Goal: Information Seeking & Learning: Learn about a topic

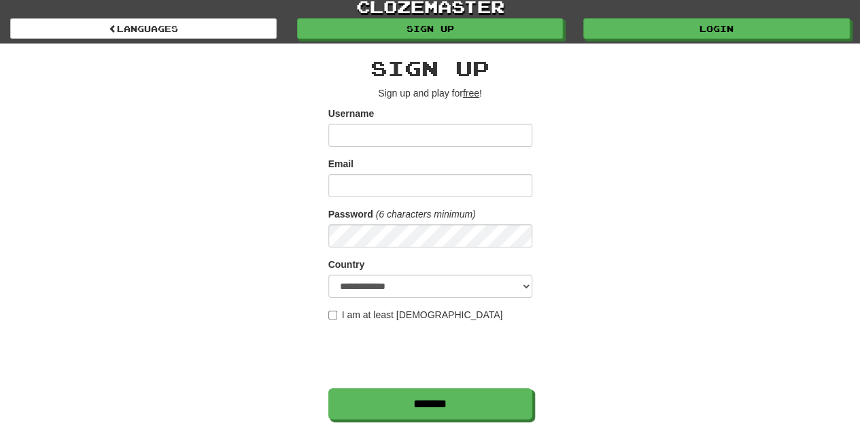
scroll to position [272, 0]
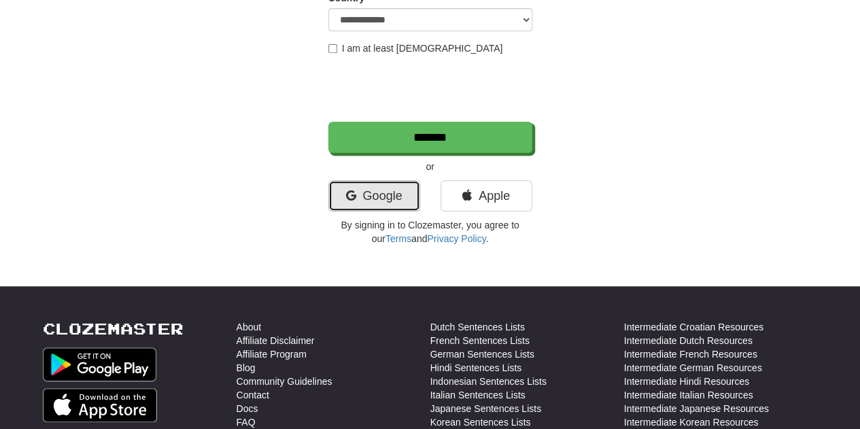
click at [379, 196] on link "Google" at bounding box center [374, 195] width 92 height 31
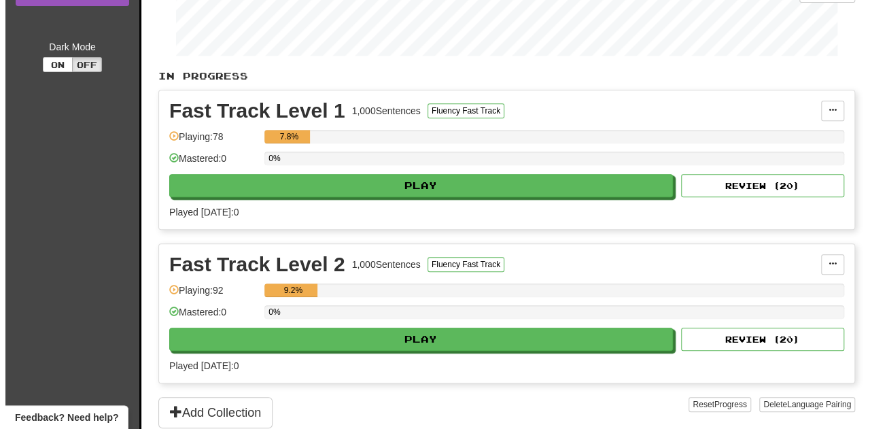
scroll to position [272, 0]
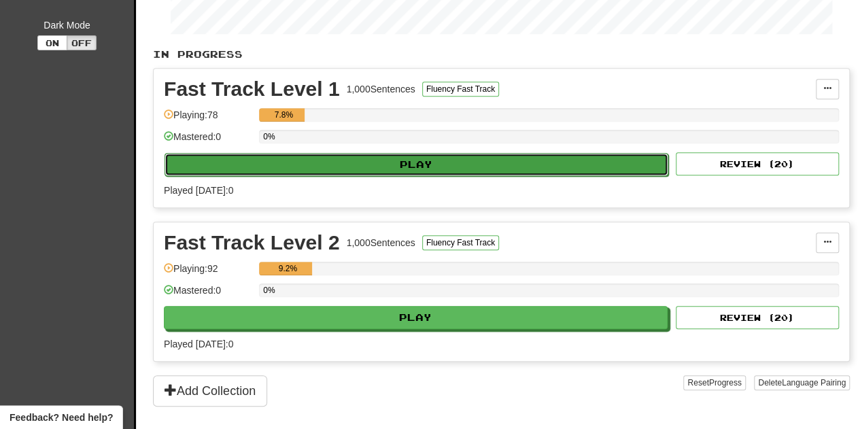
click at [369, 161] on button "Play" at bounding box center [417, 164] width 504 height 23
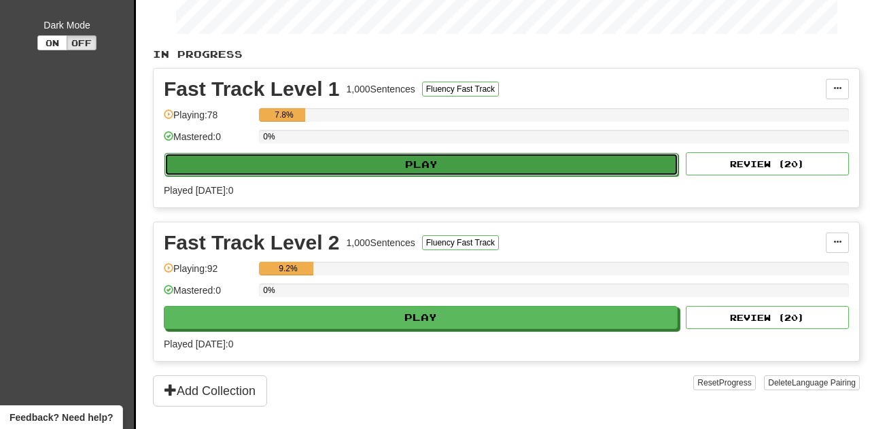
select select "**"
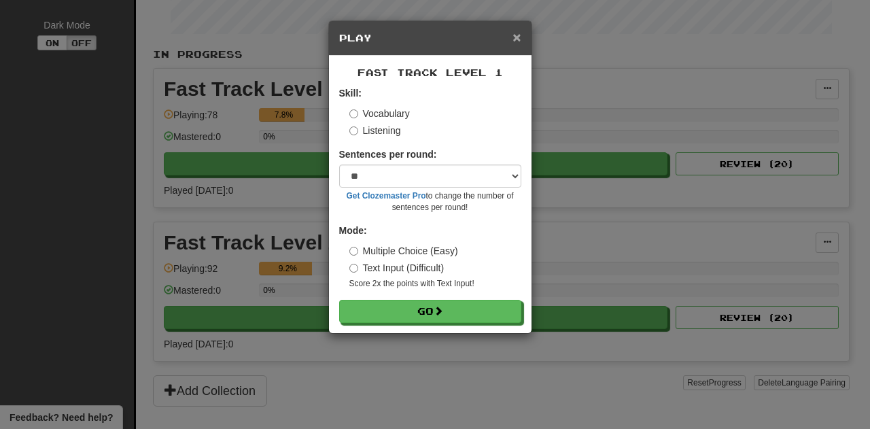
click at [513, 31] on span "×" at bounding box center [517, 37] width 8 height 16
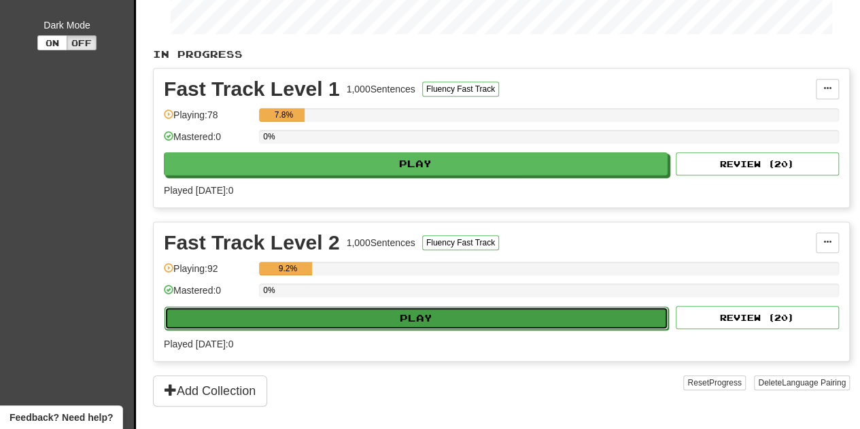
click at [339, 311] on button "Play" at bounding box center [417, 318] width 504 height 23
select select "**"
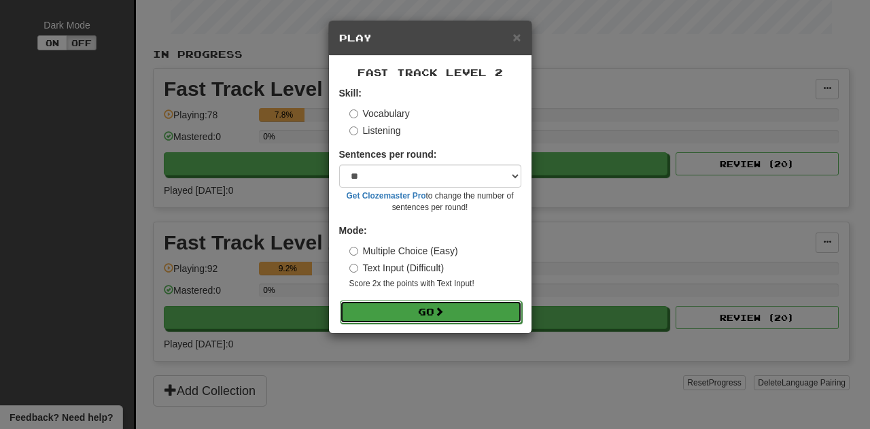
click at [405, 300] on button "Go" at bounding box center [431, 311] width 182 height 23
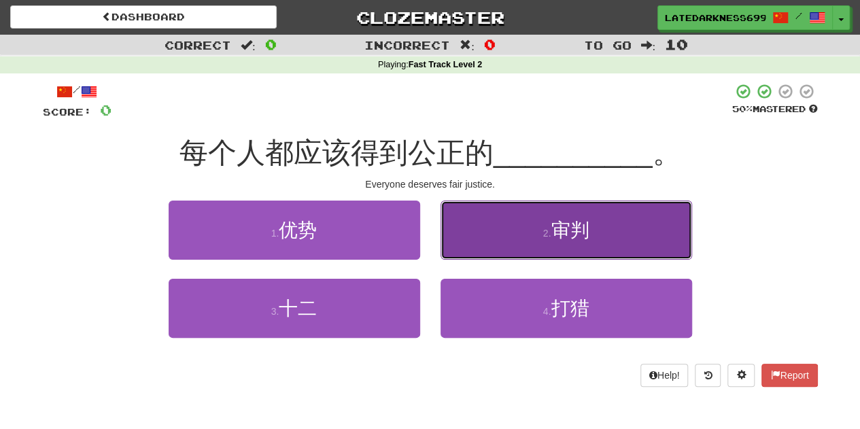
click at [532, 229] on button "2 . 审判" at bounding box center [567, 230] width 252 height 59
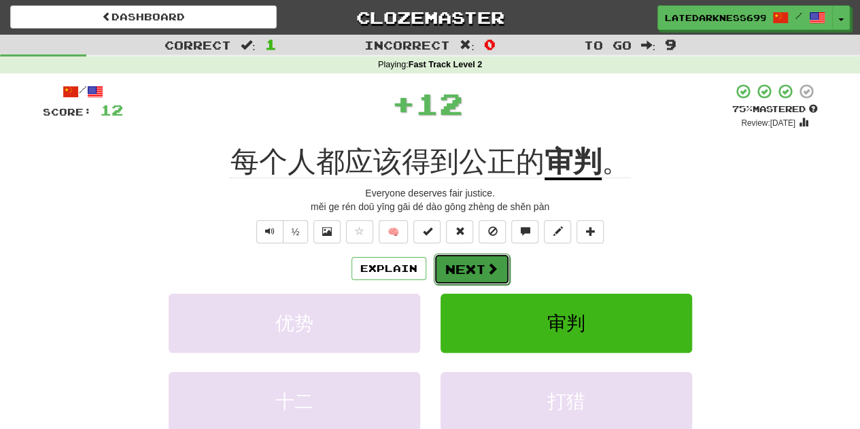
click at [481, 271] on button "Next" at bounding box center [472, 269] width 76 height 31
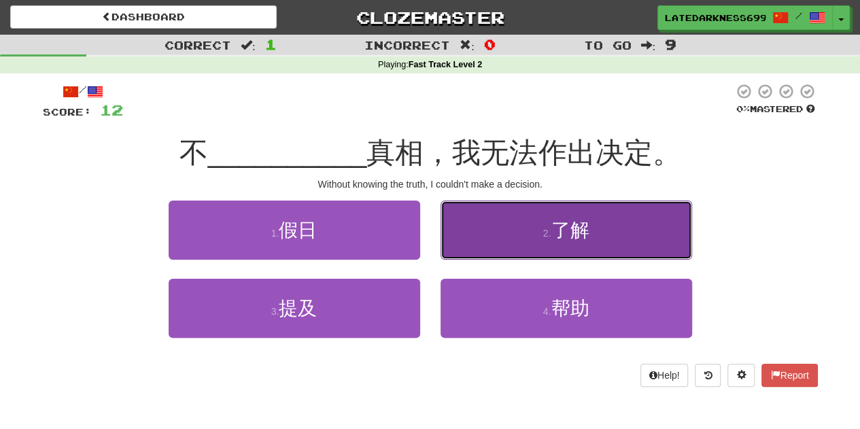
click at [478, 239] on button "2 . 了解" at bounding box center [567, 230] width 252 height 59
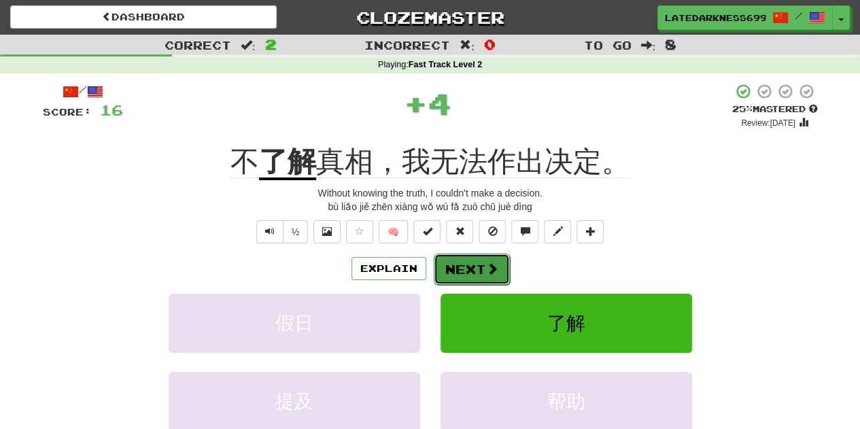
click at [461, 269] on button "Next" at bounding box center [472, 269] width 76 height 31
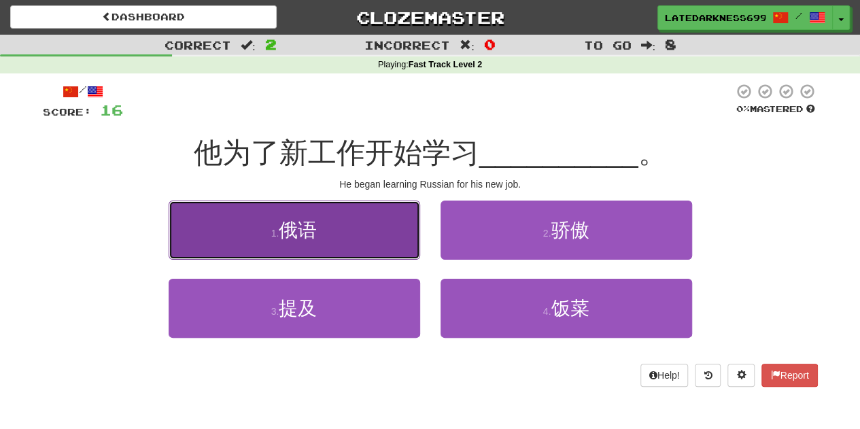
click at [396, 239] on button "1 . 俄语" at bounding box center [295, 230] width 252 height 59
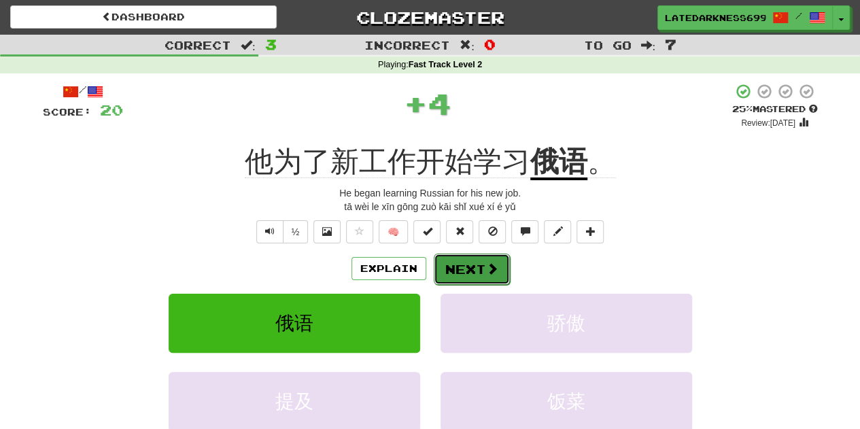
click at [491, 270] on span at bounding box center [492, 268] width 12 height 12
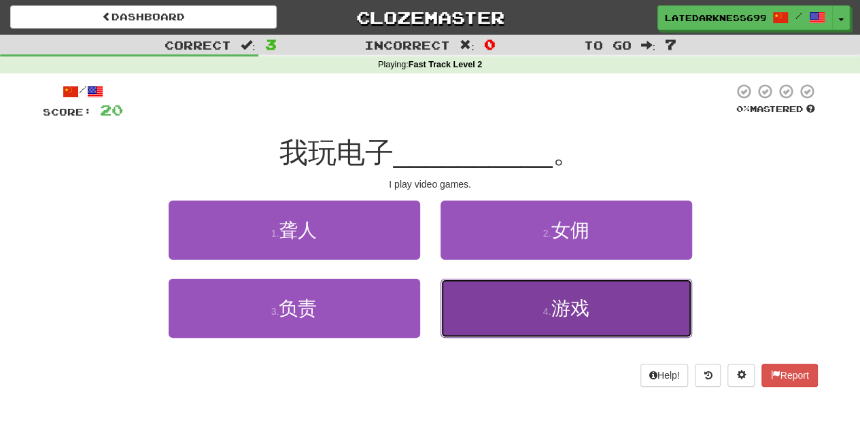
click at [499, 307] on button "4 . 游戏" at bounding box center [567, 308] width 252 height 59
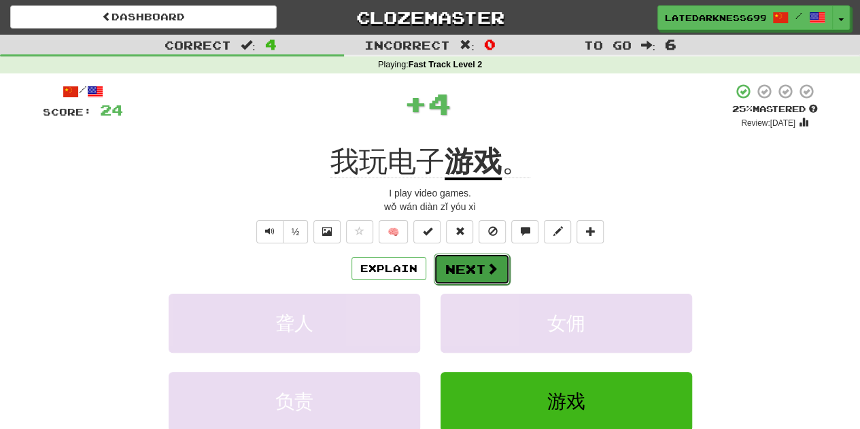
click at [486, 272] on span at bounding box center [492, 268] width 12 height 12
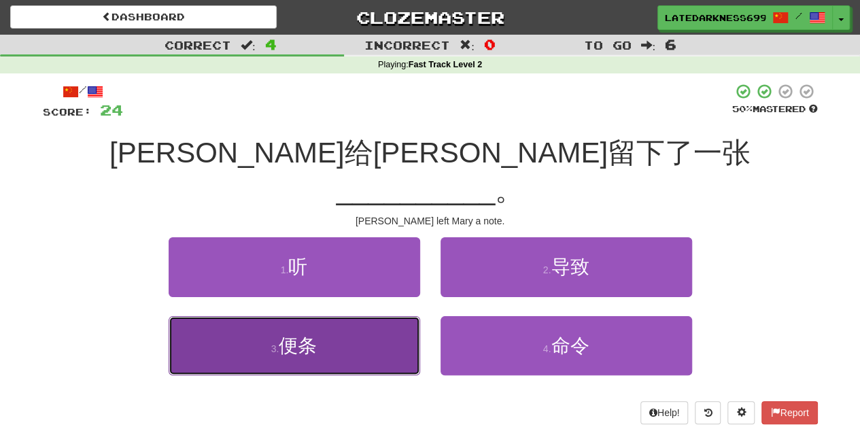
click at [332, 316] on button "3 . 便条" at bounding box center [295, 345] width 252 height 59
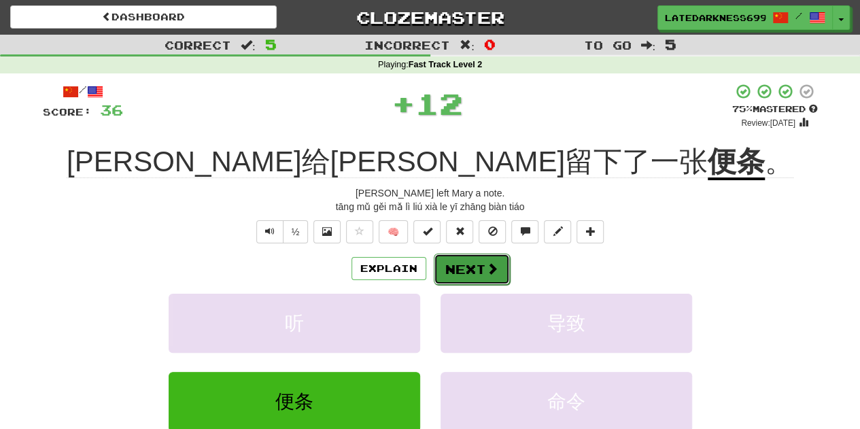
click at [472, 277] on button "Next" at bounding box center [472, 269] width 76 height 31
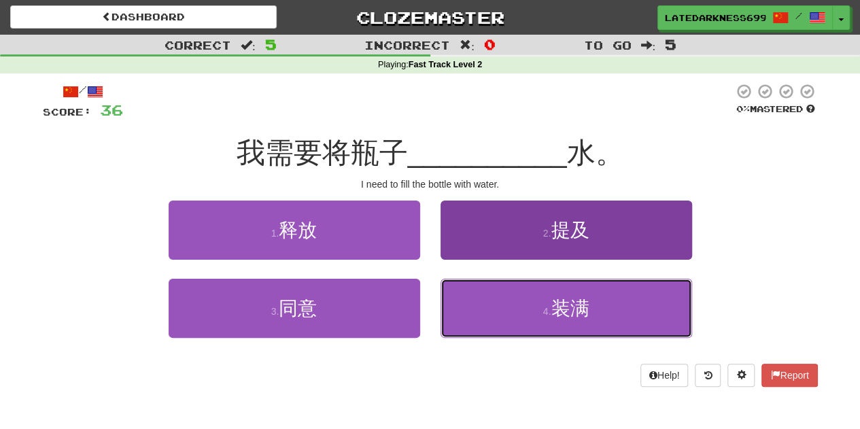
click at [514, 299] on button "4 . 装满" at bounding box center [567, 308] width 252 height 59
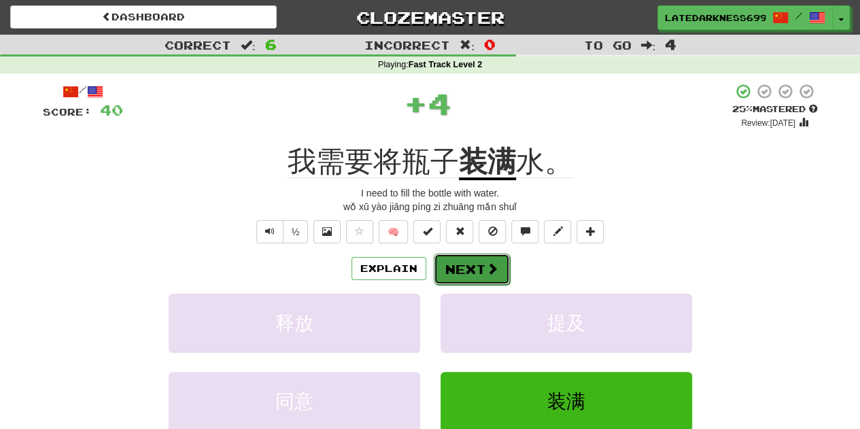
click at [489, 277] on button "Next" at bounding box center [472, 269] width 76 height 31
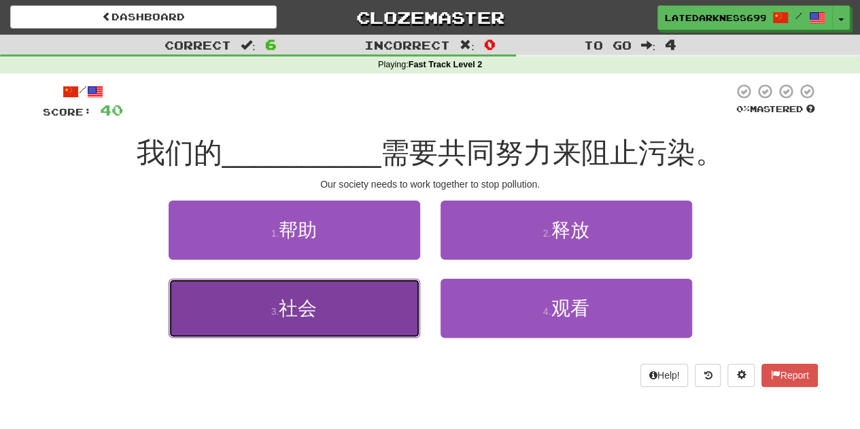
click at [375, 305] on button "3 . 社会" at bounding box center [295, 308] width 252 height 59
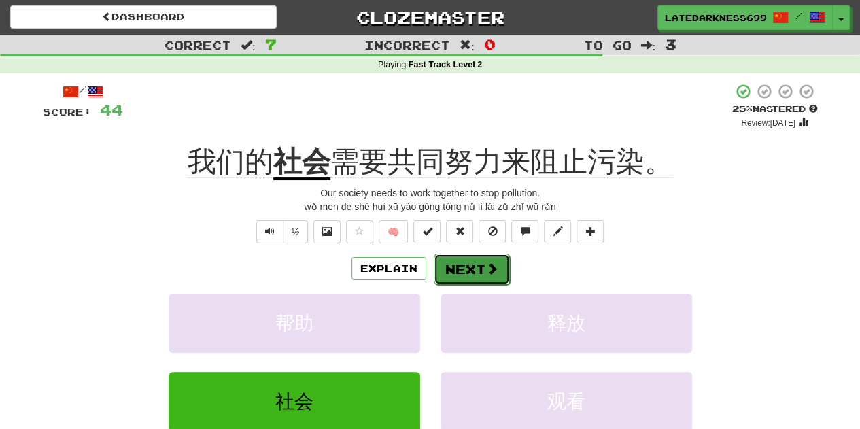
click at [487, 262] on span at bounding box center [492, 268] width 12 height 12
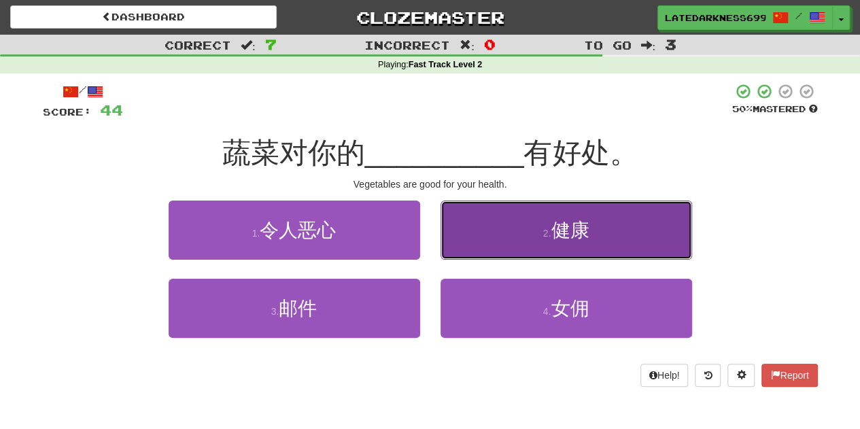
click at [481, 231] on button "2 . 健康" at bounding box center [567, 230] width 252 height 59
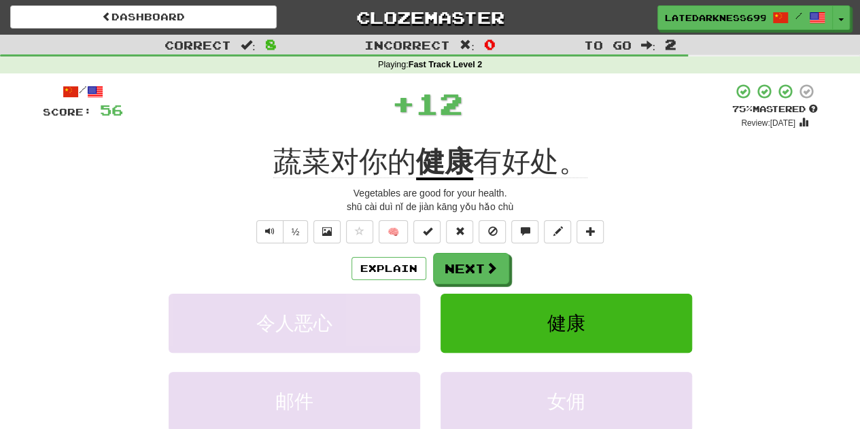
click at [450, 284] on div "Explain Next 令人恶心 健康 邮件 女佣 Learn more: 令人恶心 健康 邮件 女佣" at bounding box center [430, 362] width 775 height 218
click at [453, 275] on button "Next" at bounding box center [472, 269] width 76 height 31
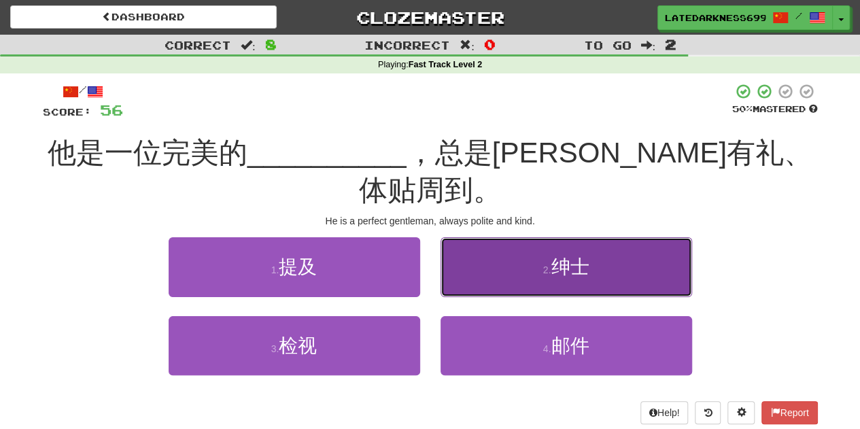
click at [498, 240] on button "2 . 绅士" at bounding box center [567, 266] width 252 height 59
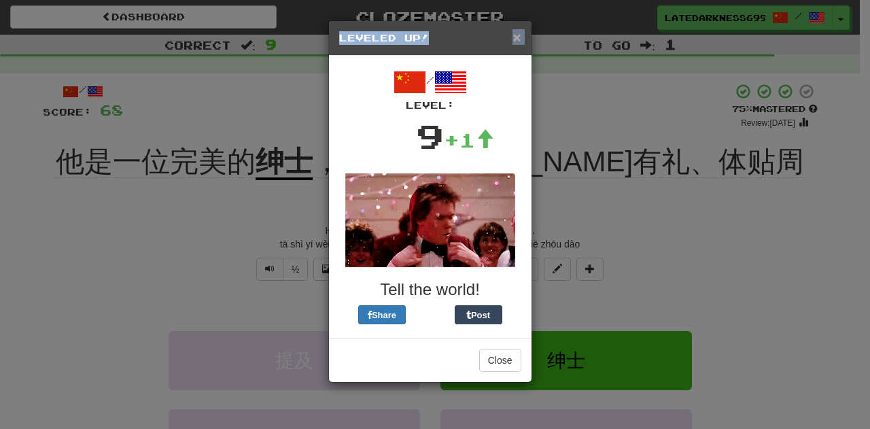
click at [513, 39] on div "× Leveled Up!" at bounding box center [430, 38] width 203 height 35
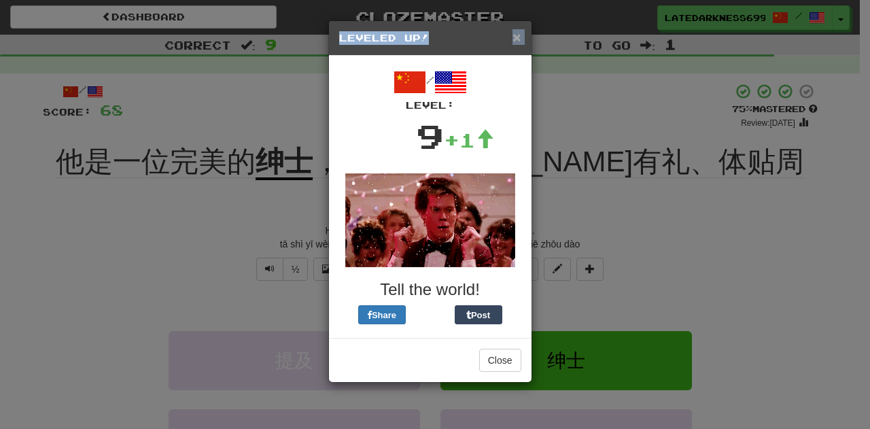
click at [517, 41] on span "×" at bounding box center [517, 37] width 8 height 16
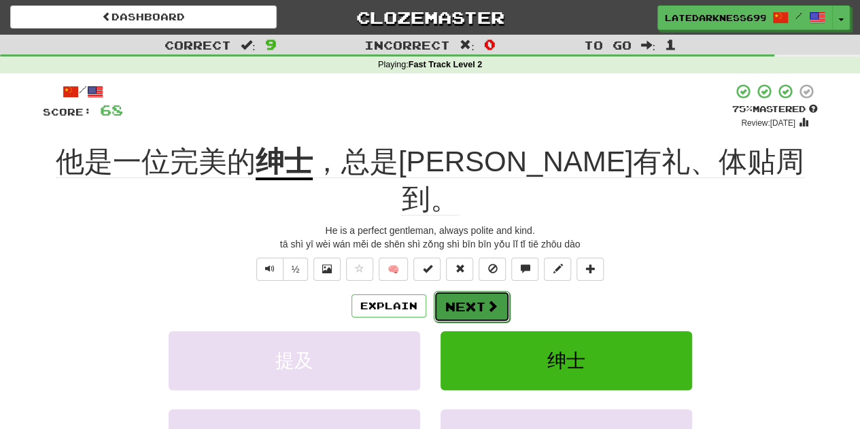
click at [456, 291] on button "Next" at bounding box center [472, 306] width 76 height 31
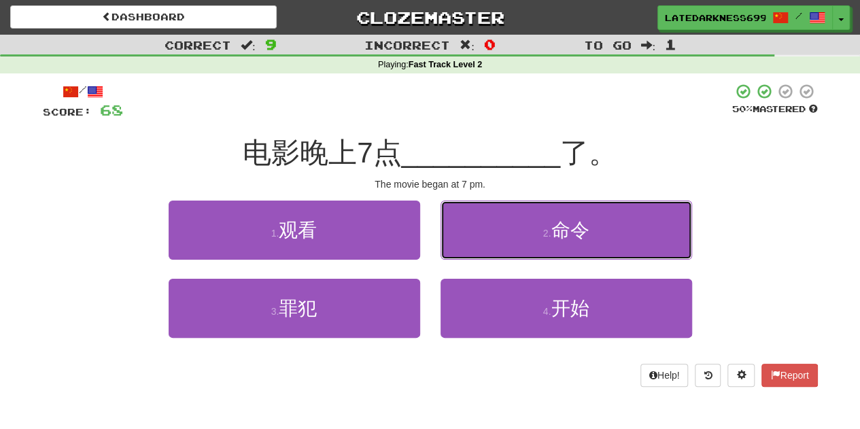
click at [456, 258] on button "2 . 命令" at bounding box center [567, 230] width 252 height 59
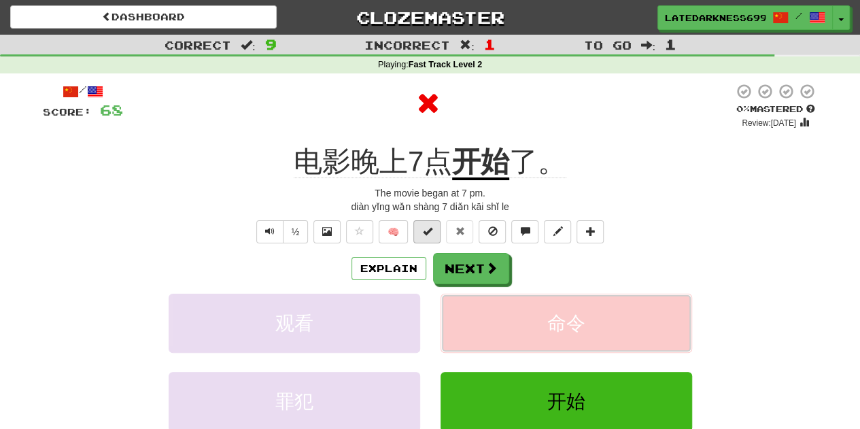
scroll to position [68, 0]
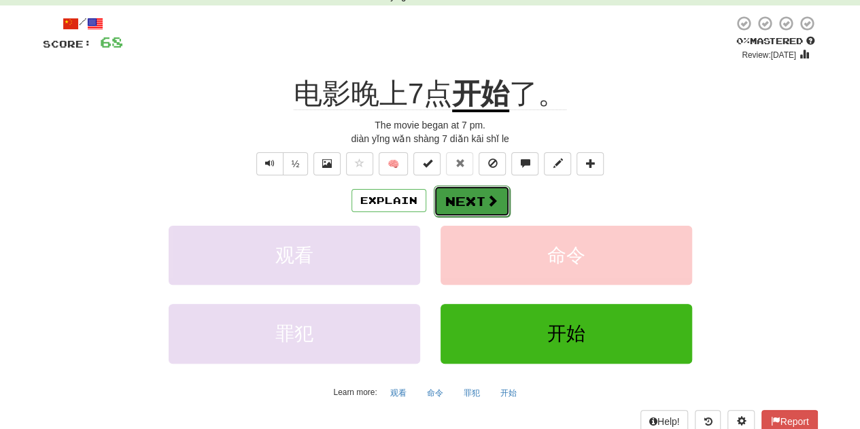
click at [447, 199] on button "Next" at bounding box center [472, 201] width 76 height 31
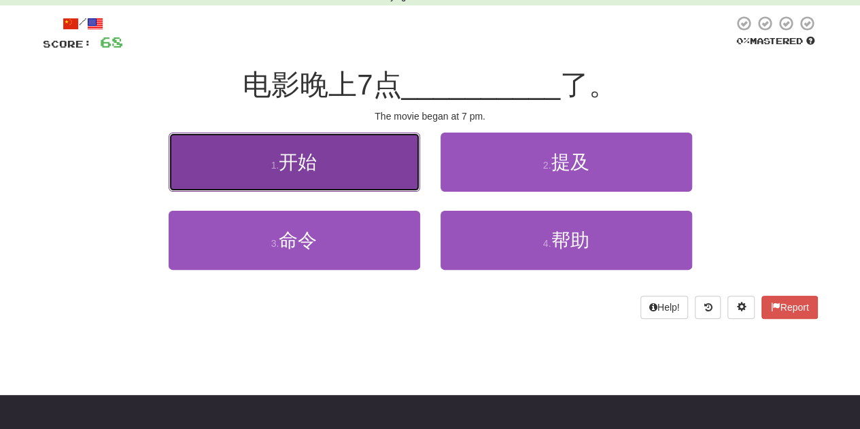
click at [394, 170] on button "1 . 开始" at bounding box center [295, 162] width 252 height 59
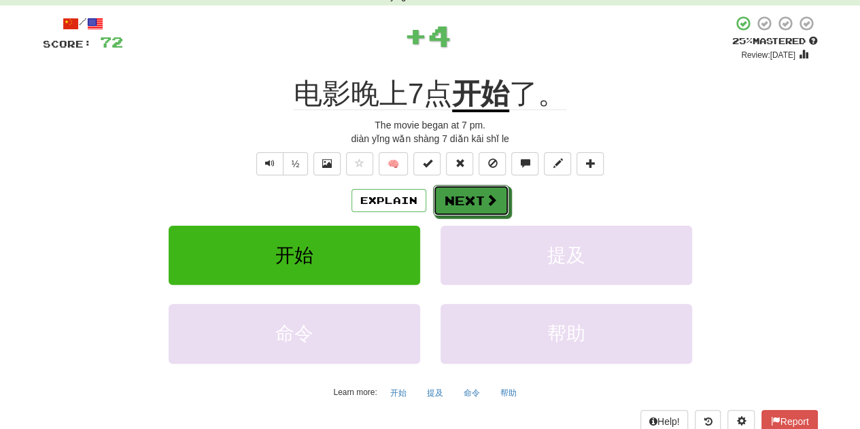
click at [469, 197] on button "Next" at bounding box center [471, 200] width 76 height 31
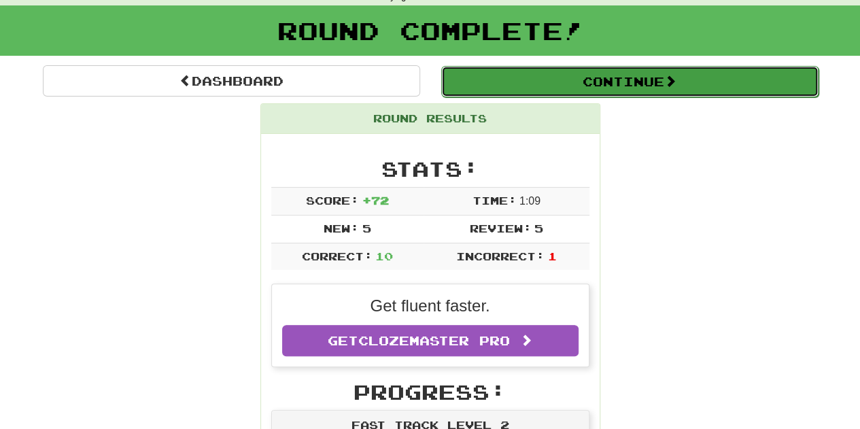
click at [538, 80] on button "Continue" at bounding box center [629, 81] width 377 height 31
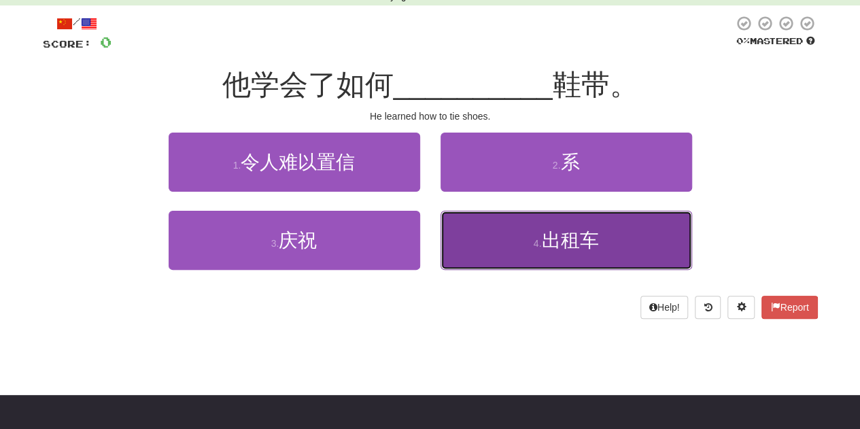
click at [456, 250] on button "4 . 出租车" at bounding box center [567, 240] width 252 height 59
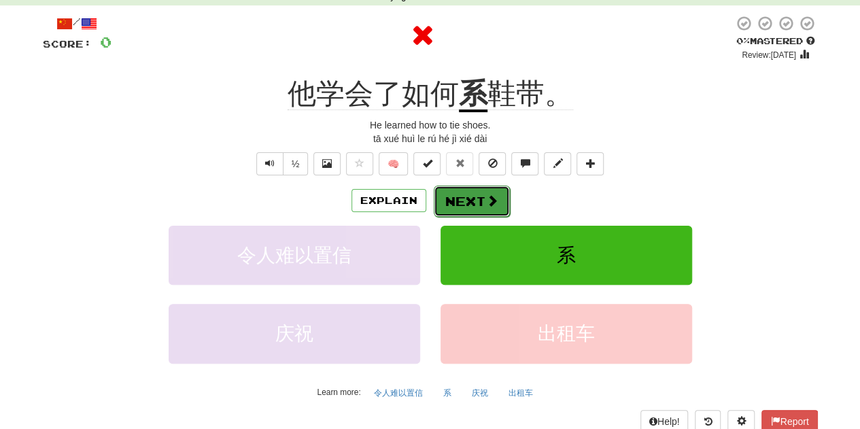
click at [453, 201] on button "Next" at bounding box center [472, 201] width 76 height 31
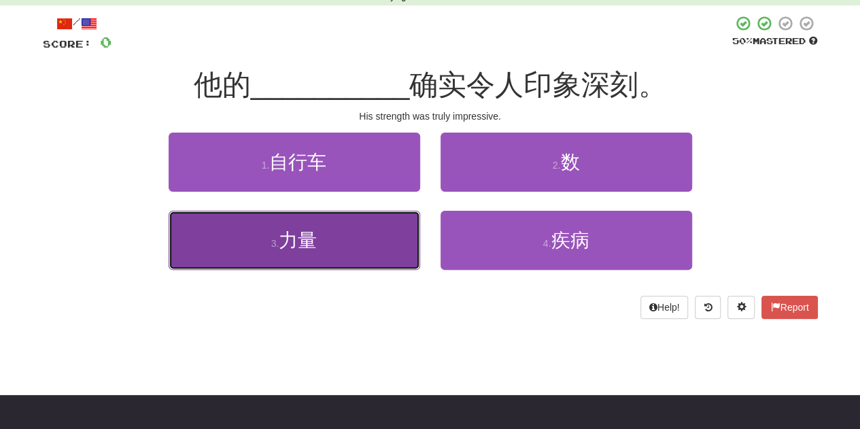
click at [381, 228] on button "3 . 力量" at bounding box center [295, 240] width 252 height 59
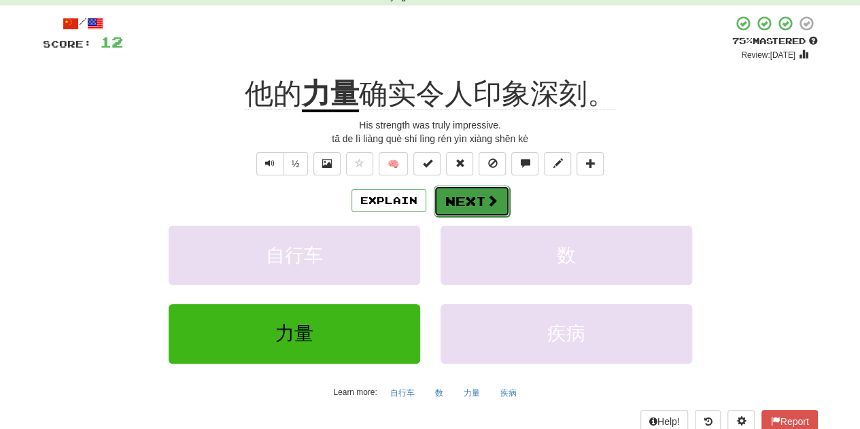
click at [453, 201] on button "Next" at bounding box center [472, 201] width 76 height 31
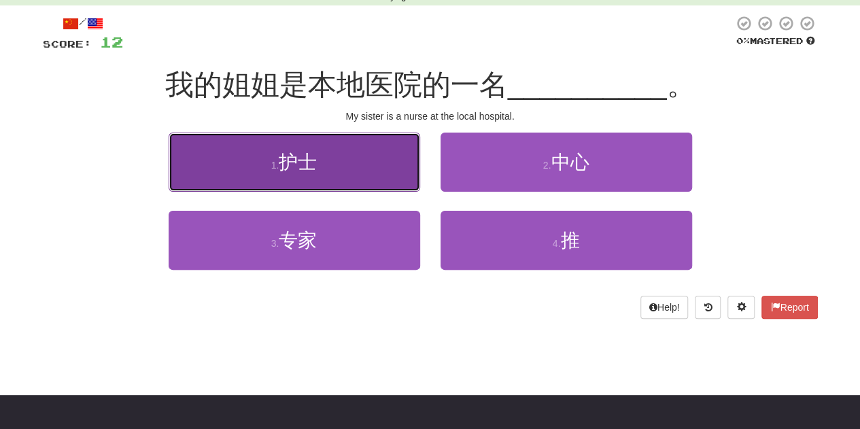
click at [383, 184] on button "1 . 护士" at bounding box center [295, 162] width 252 height 59
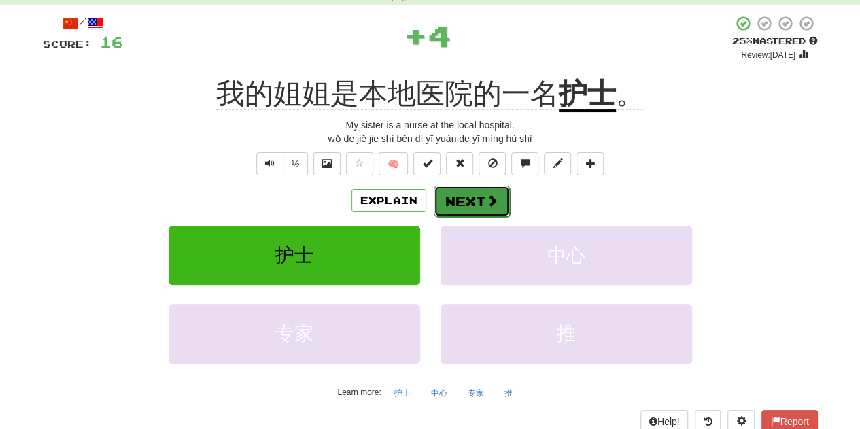
click at [450, 196] on button "Next" at bounding box center [472, 201] width 76 height 31
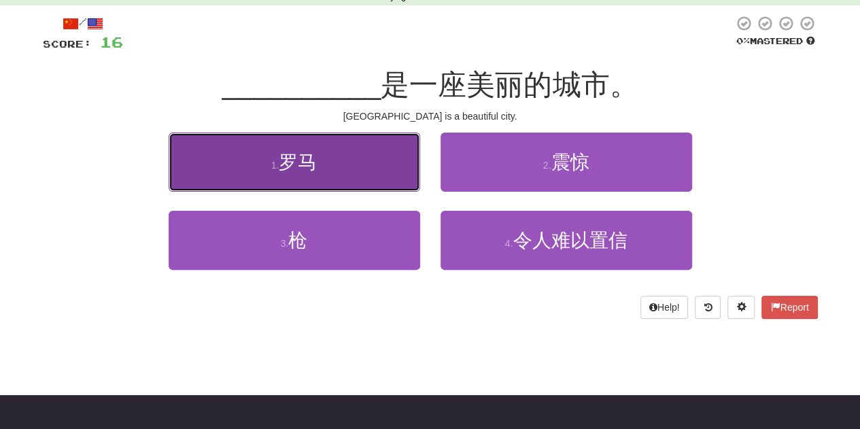
click at [347, 165] on button "1 . 罗马" at bounding box center [295, 162] width 252 height 59
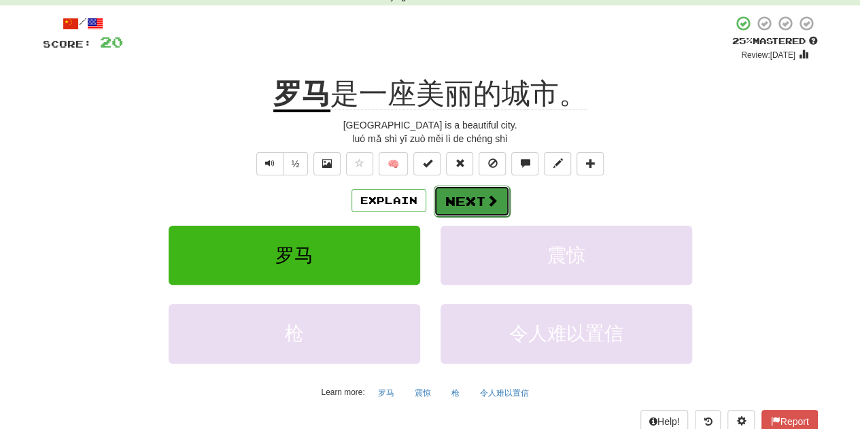
click at [458, 202] on button "Next" at bounding box center [472, 201] width 76 height 31
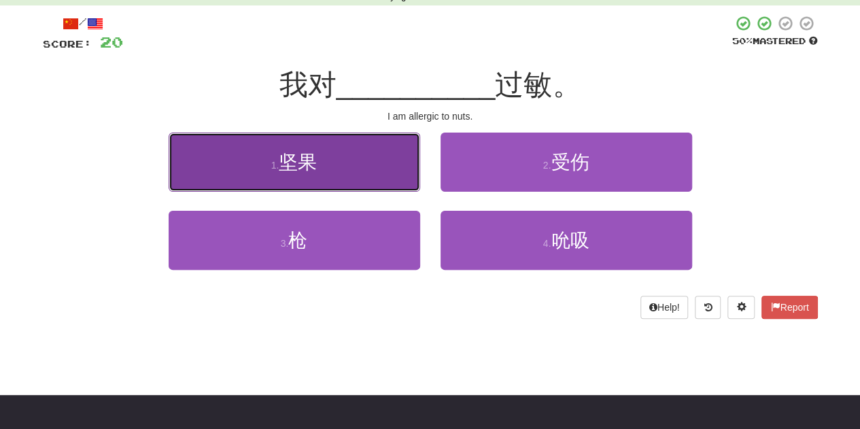
click at [396, 187] on button "1 . 坚果" at bounding box center [295, 162] width 252 height 59
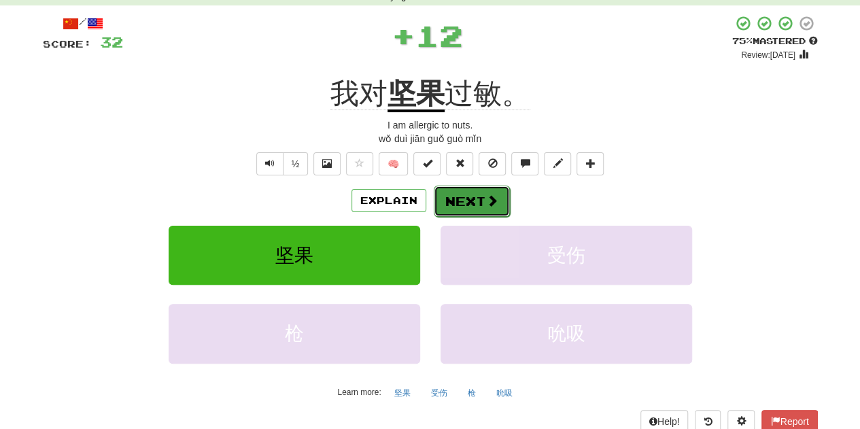
click at [451, 201] on button "Next" at bounding box center [472, 201] width 76 height 31
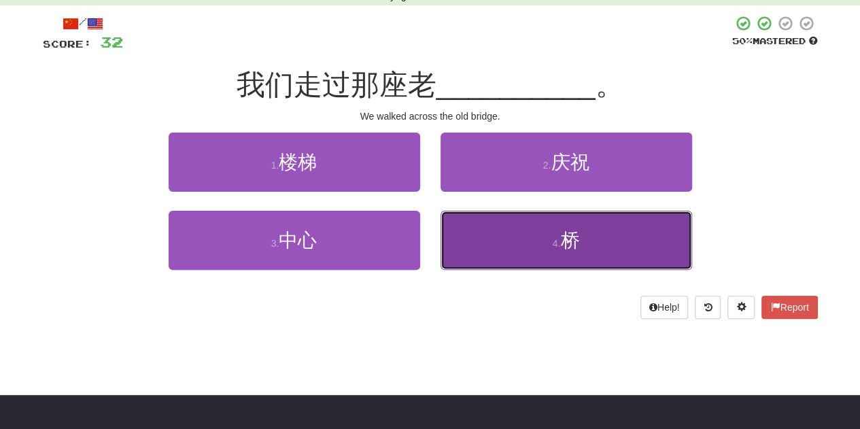
click at [479, 229] on button "4 . 桥" at bounding box center [567, 240] width 252 height 59
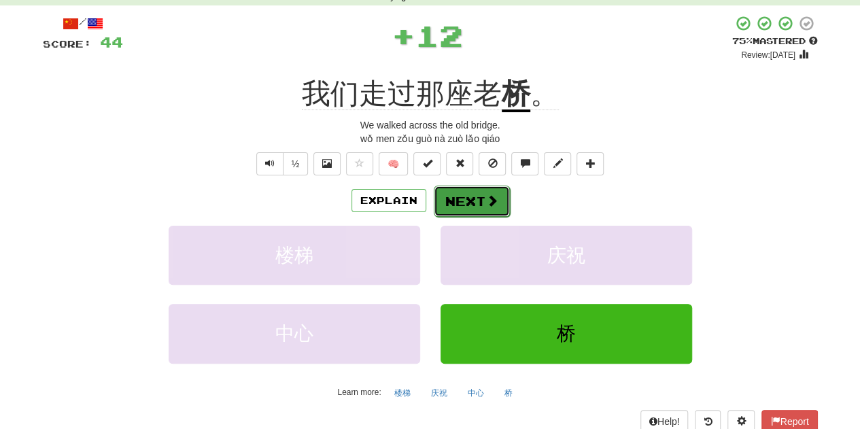
click at [475, 214] on button "Next" at bounding box center [472, 201] width 76 height 31
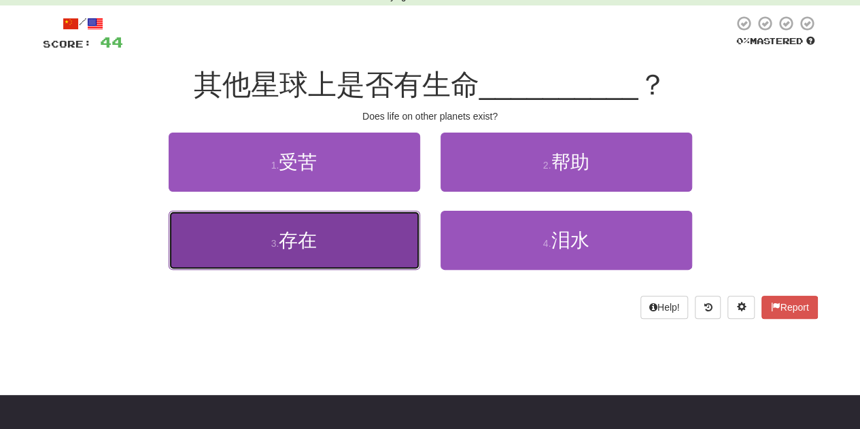
click at [416, 235] on button "3 . 存在" at bounding box center [295, 240] width 252 height 59
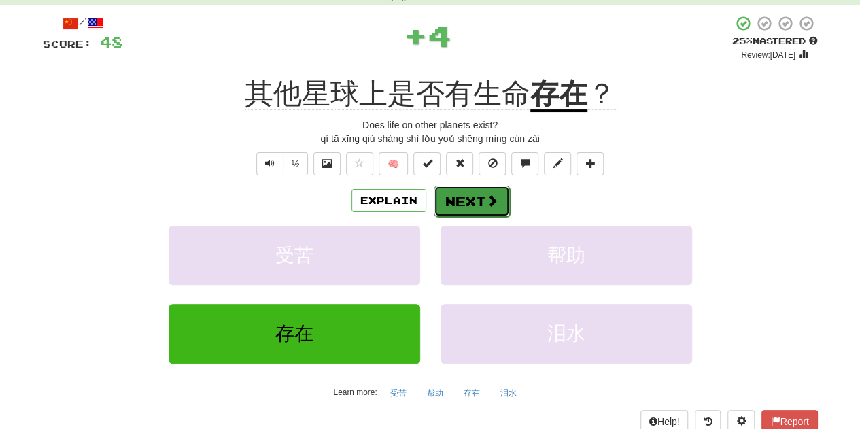
click at [459, 207] on button "Next" at bounding box center [472, 201] width 76 height 31
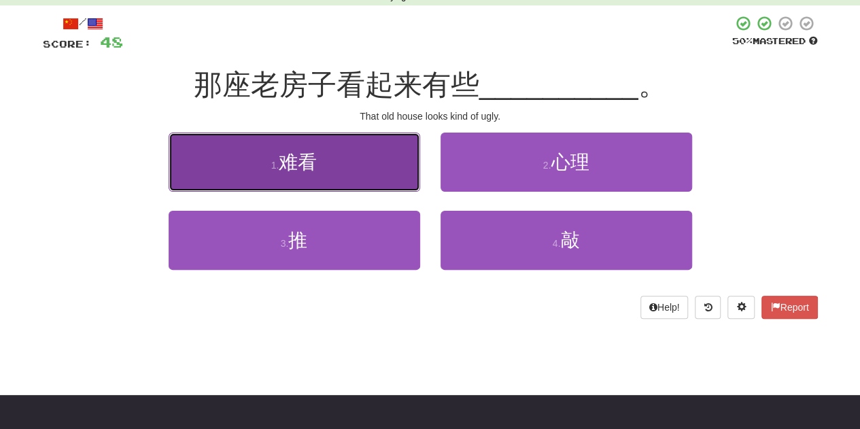
click at [355, 146] on button "1 . 难看" at bounding box center [295, 162] width 252 height 59
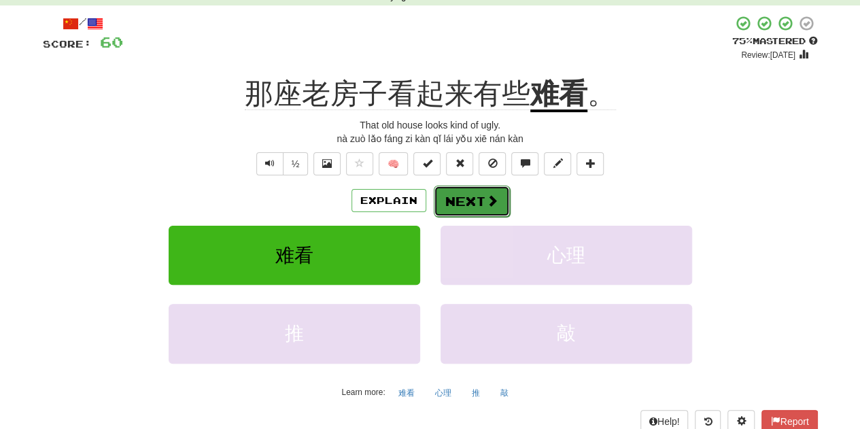
click at [481, 202] on button "Next" at bounding box center [472, 201] width 76 height 31
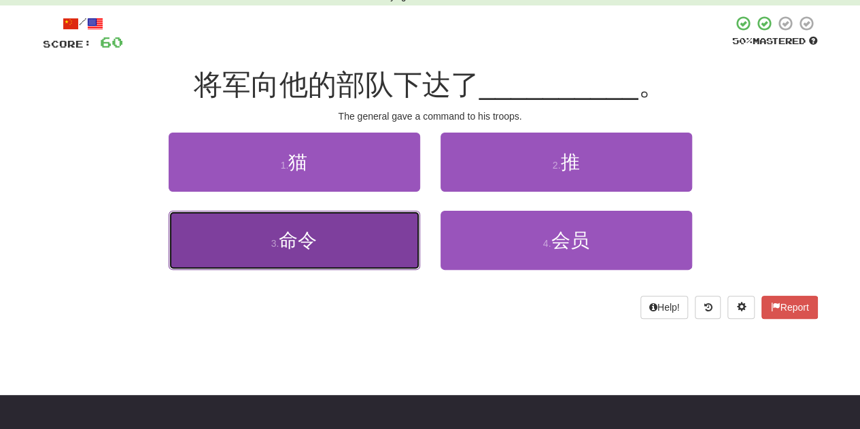
click at [354, 234] on button "3 . 命令" at bounding box center [295, 240] width 252 height 59
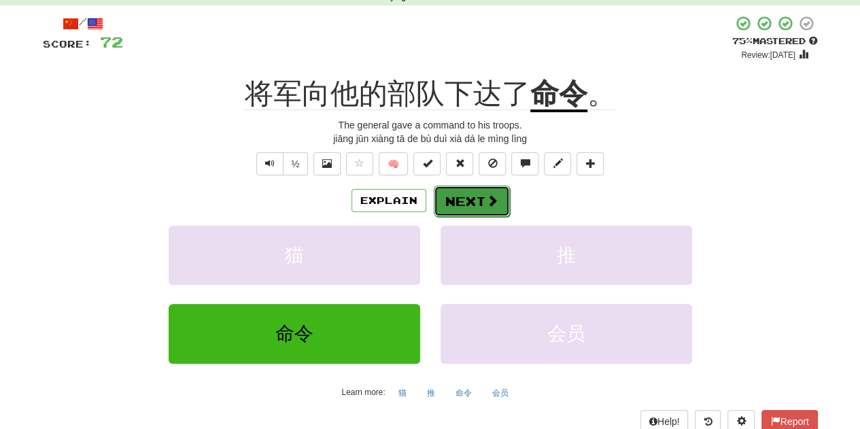
click at [487, 197] on span at bounding box center [492, 200] width 12 height 12
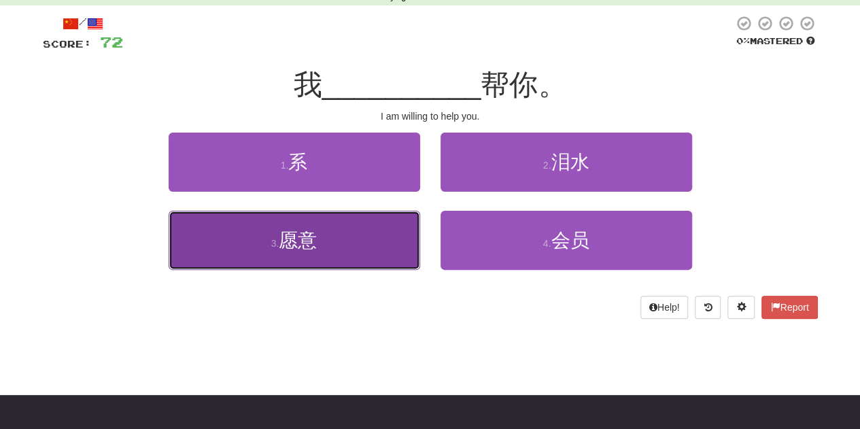
click at [392, 245] on button "3 . 愿意" at bounding box center [295, 240] width 252 height 59
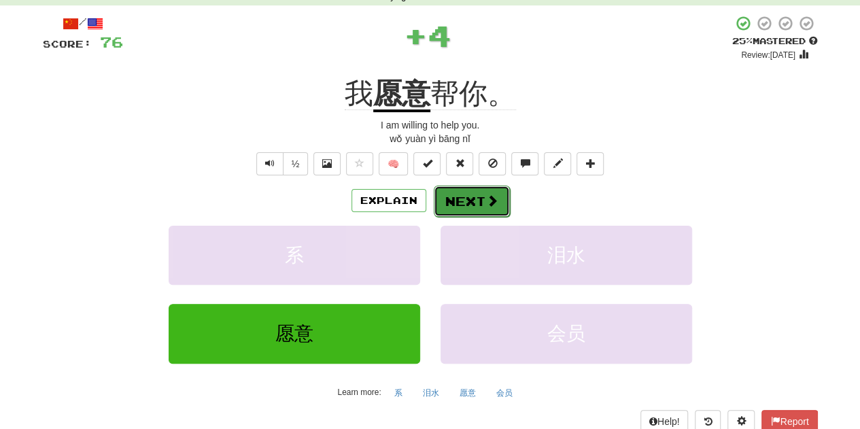
click at [462, 194] on button "Next" at bounding box center [472, 201] width 76 height 31
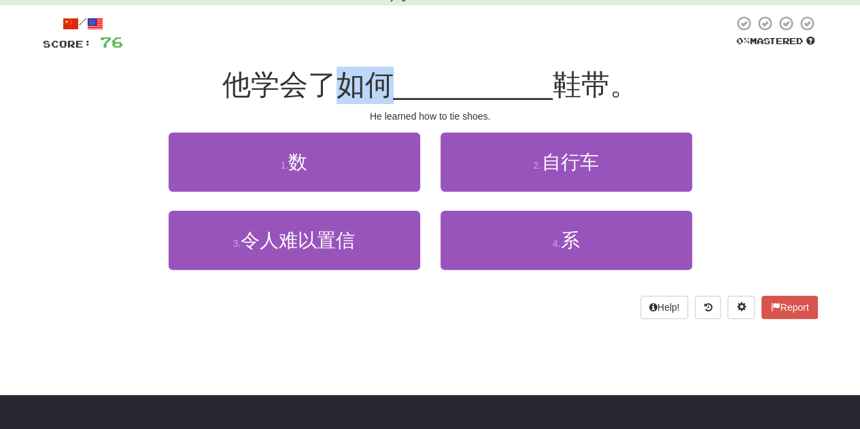
drag, startPoint x: 350, startPoint y: 80, endPoint x: 394, endPoint y: 82, distance: 44.3
click at [394, 82] on div "他学会了如何 __________ 鞋带。" at bounding box center [430, 85] width 775 height 37
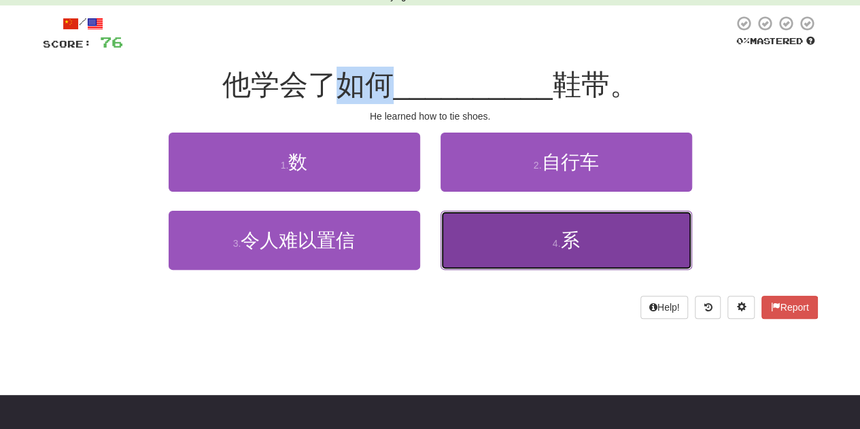
click at [551, 229] on button "4 . 系" at bounding box center [567, 240] width 252 height 59
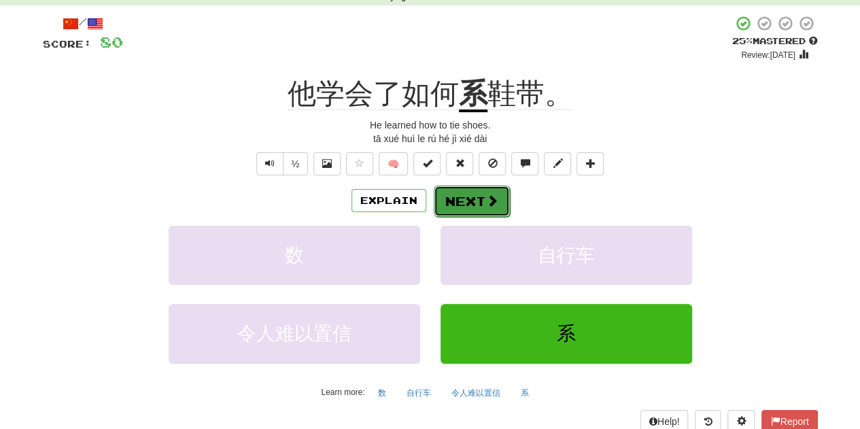
click at [477, 202] on button "Next" at bounding box center [472, 201] width 76 height 31
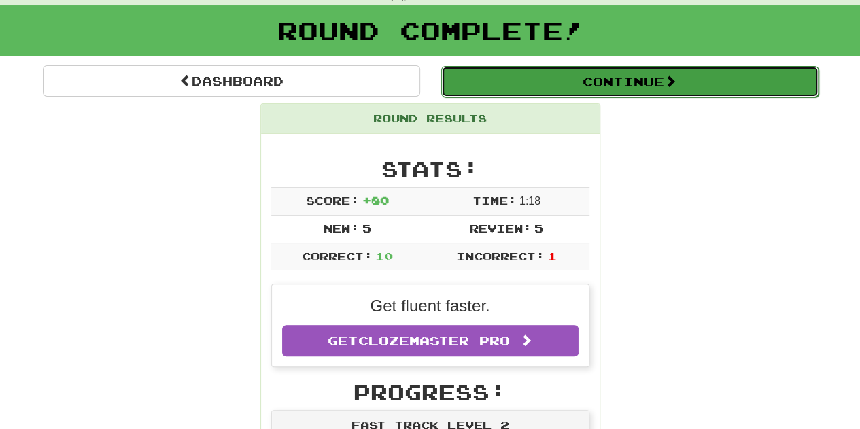
click at [534, 84] on button "Continue" at bounding box center [629, 81] width 377 height 31
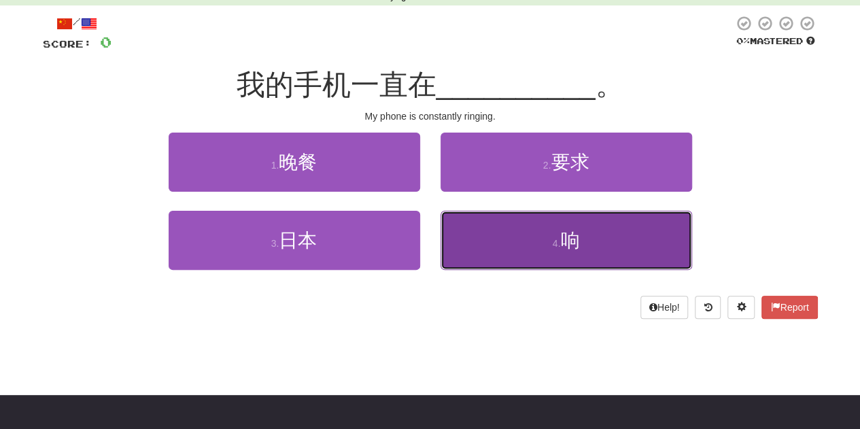
click at [511, 236] on button "4 . 响" at bounding box center [567, 240] width 252 height 59
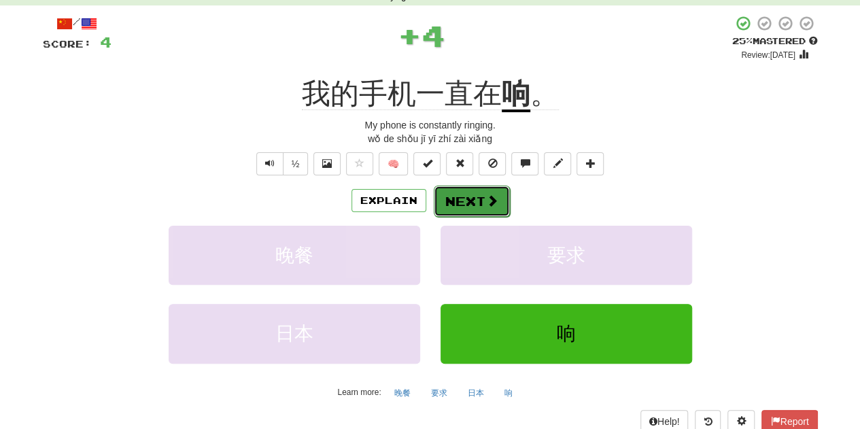
click at [486, 202] on span at bounding box center [492, 200] width 12 height 12
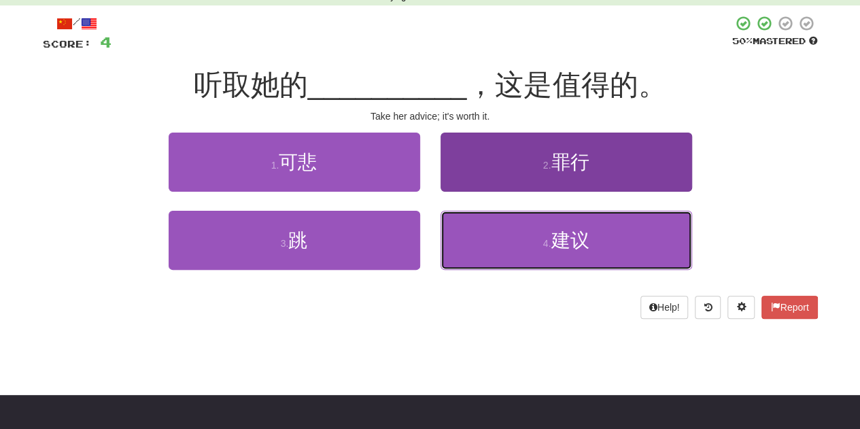
click at [472, 231] on button "4 . 建议" at bounding box center [567, 240] width 252 height 59
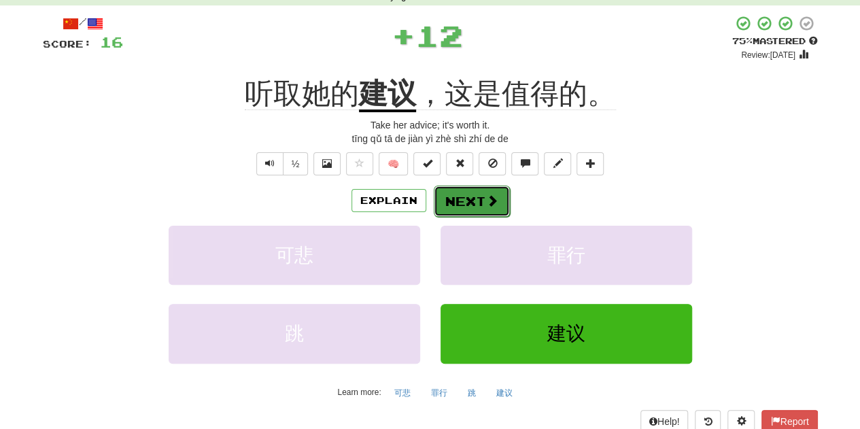
click at [460, 192] on button "Next" at bounding box center [472, 201] width 76 height 31
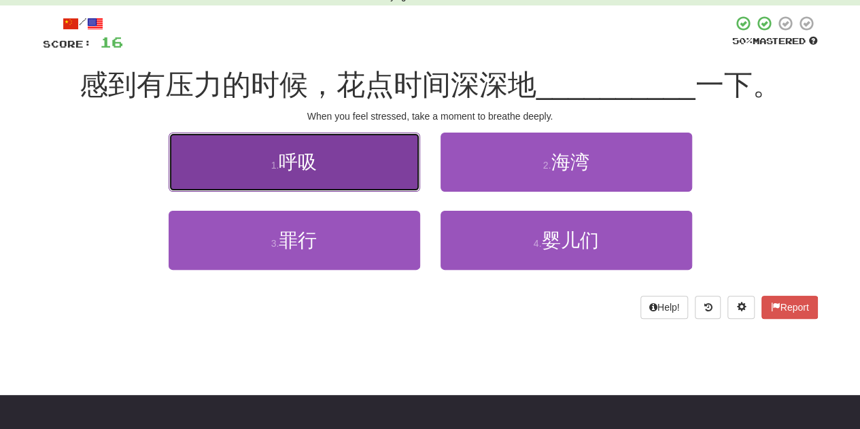
click at [383, 165] on button "1 . 呼吸" at bounding box center [295, 162] width 252 height 59
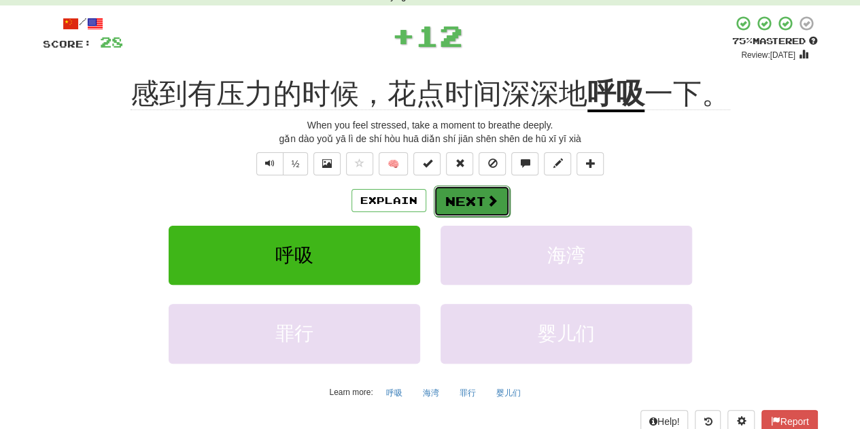
click at [484, 192] on button "Next" at bounding box center [472, 201] width 76 height 31
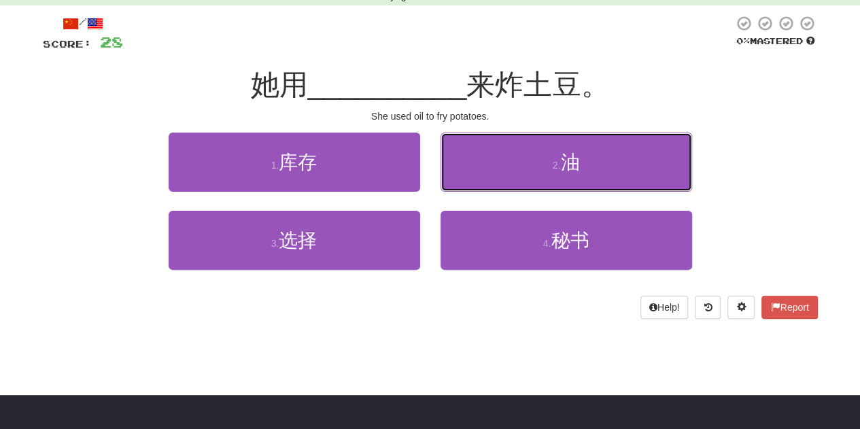
click at [470, 175] on button "2 . 油" at bounding box center [567, 162] width 252 height 59
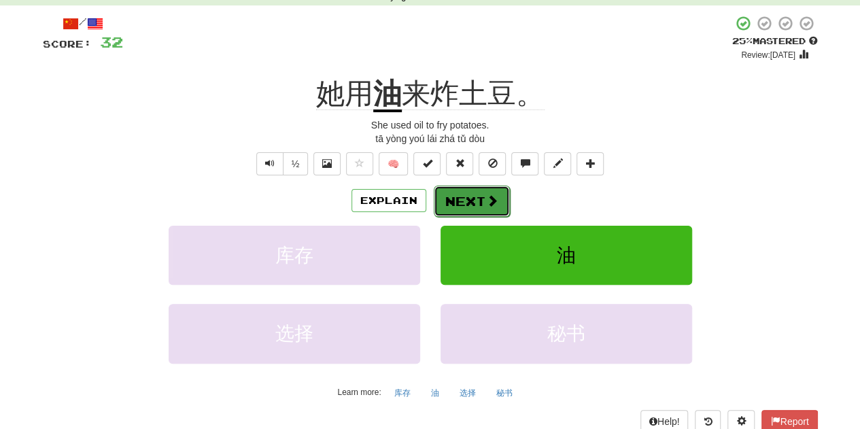
click at [470, 194] on button "Next" at bounding box center [472, 201] width 76 height 31
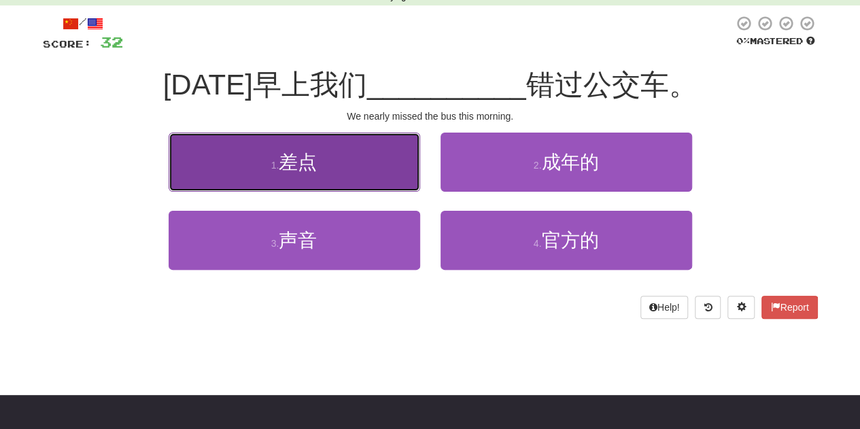
click at [390, 168] on button "1 . 差点" at bounding box center [295, 162] width 252 height 59
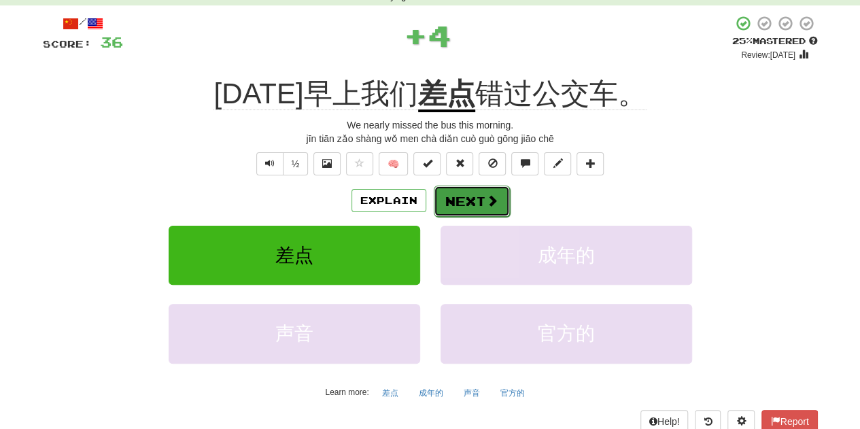
click at [459, 194] on button "Next" at bounding box center [472, 201] width 76 height 31
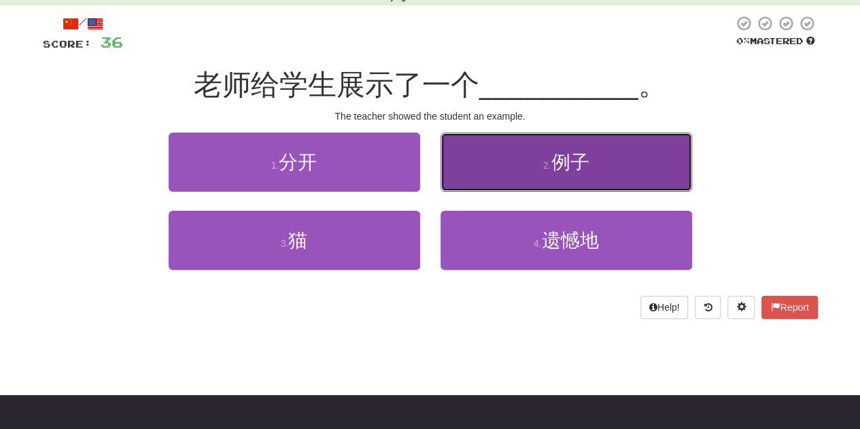
click at [443, 184] on button "2 . 例子" at bounding box center [567, 162] width 252 height 59
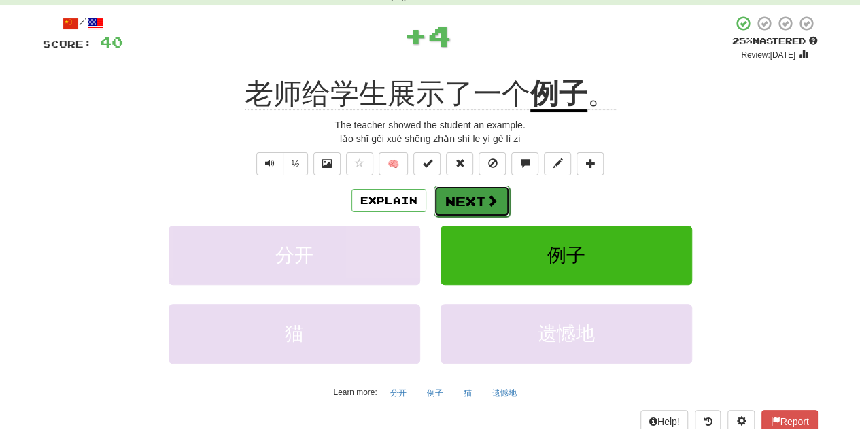
click at [457, 200] on button "Next" at bounding box center [472, 201] width 76 height 31
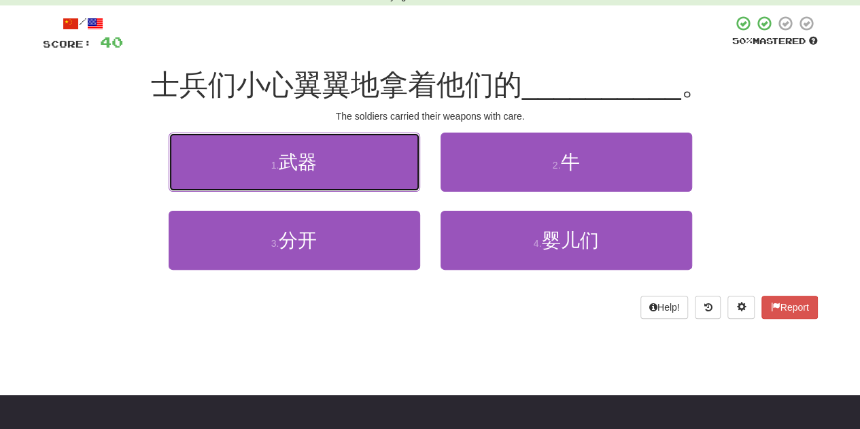
click at [347, 176] on button "1 . 武器" at bounding box center [295, 162] width 252 height 59
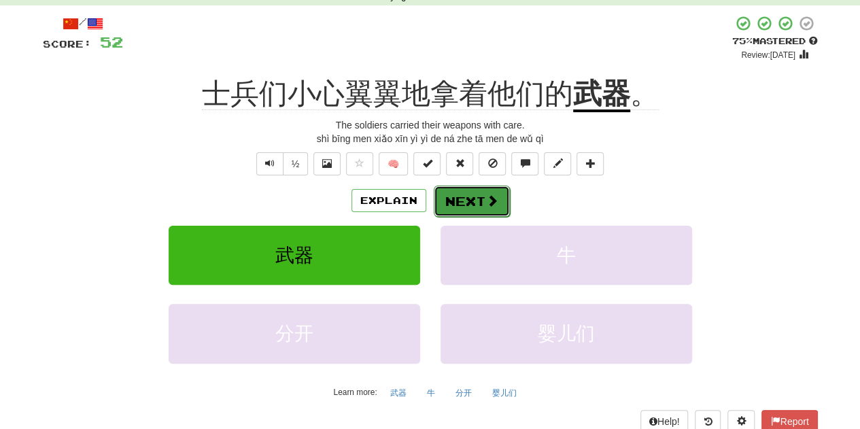
click at [478, 216] on button "Next" at bounding box center [472, 201] width 76 height 31
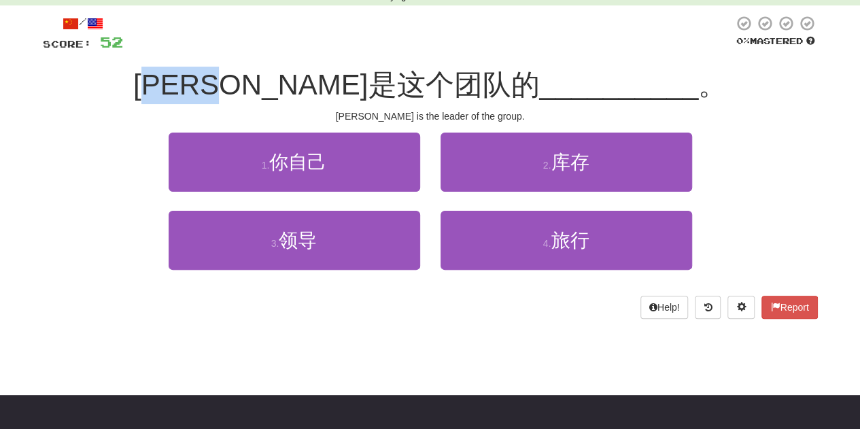
drag, startPoint x: 260, startPoint y: 90, endPoint x: 364, endPoint y: 90, distance: 104.7
click at [364, 90] on span "约翰是这个团队的" at bounding box center [336, 85] width 406 height 32
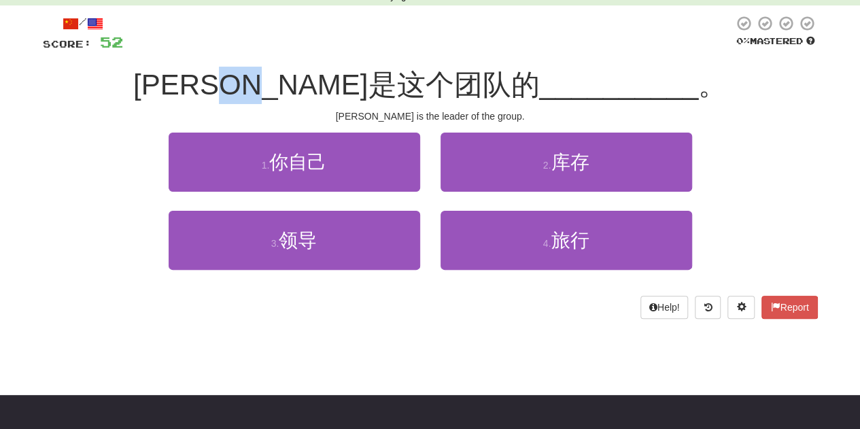
click at [364, 90] on span "约翰是这个团队的" at bounding box center [336, 85] width 406 height 32
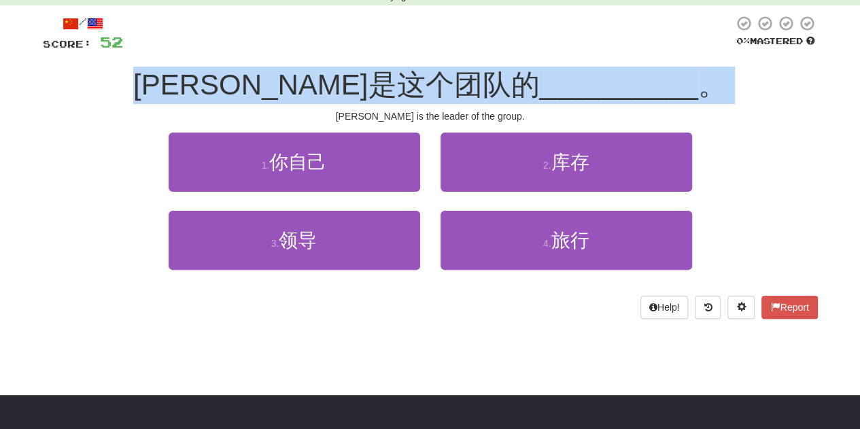
click at [364, 90] on span "约翰是这个团队的" at bounding box center [336, 85] width 406 height 32
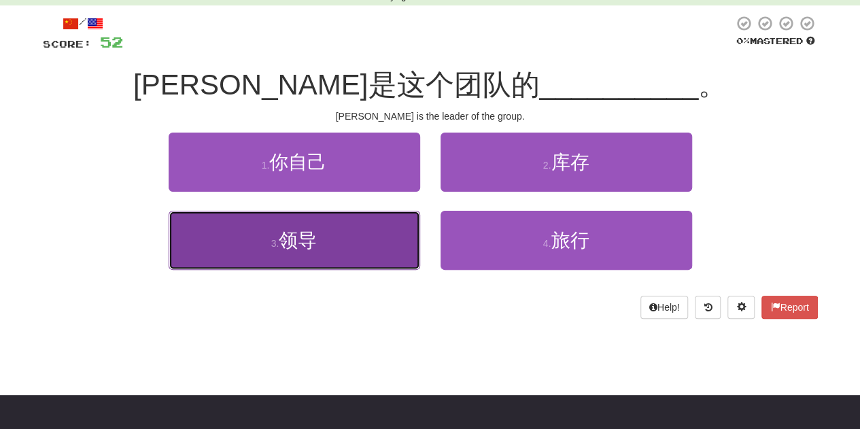
click at [358, 254] on button "3 . 领导" at bounding box center [295, 240] width 252 height 59
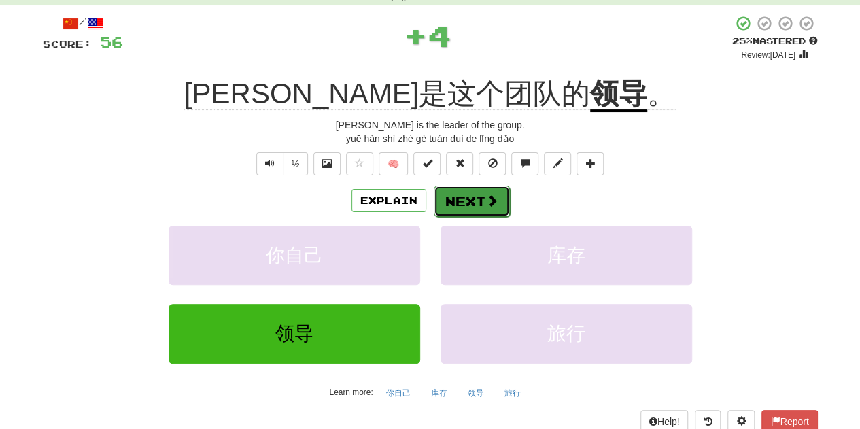
click at [449, 199] on button "Next" at bounding box center [472, 201] width 76 height 31
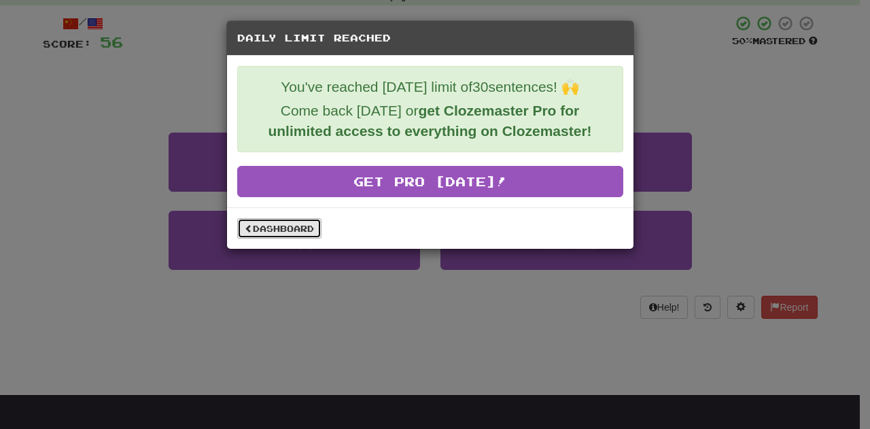
click at [306, 223] on link "Dashboard" at bounding box center [279, 228] width 84 height 20
